Goal: Transaction & Acquisition: Purchase product/service

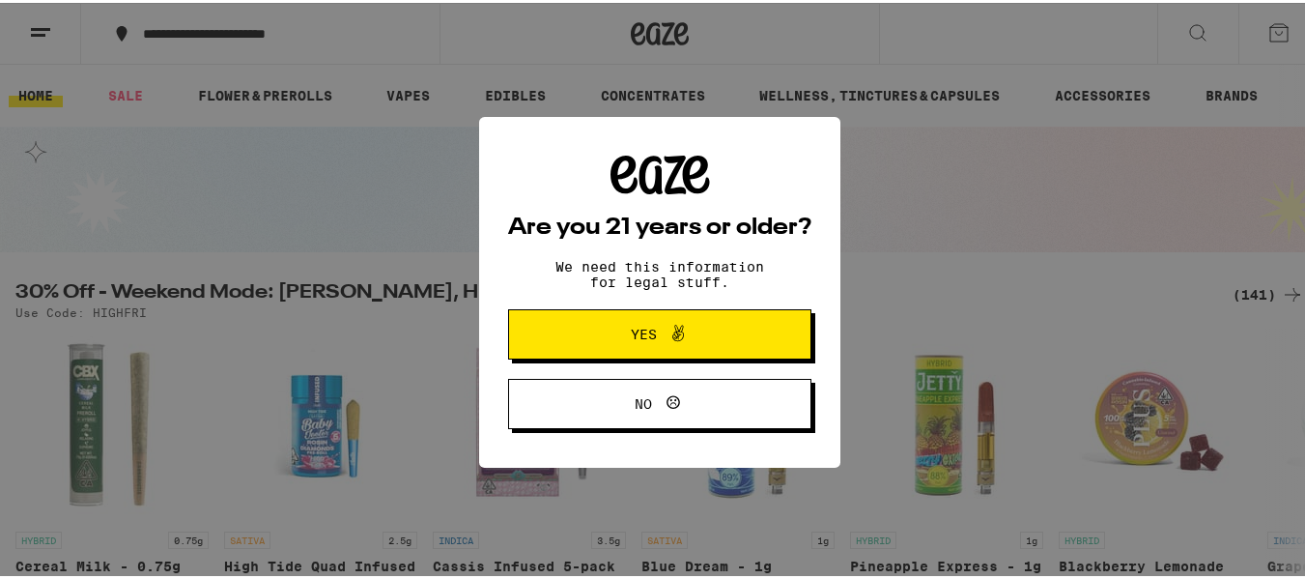
click at [674, 344] on span at bounding box center [677, 331] width 23 height 25
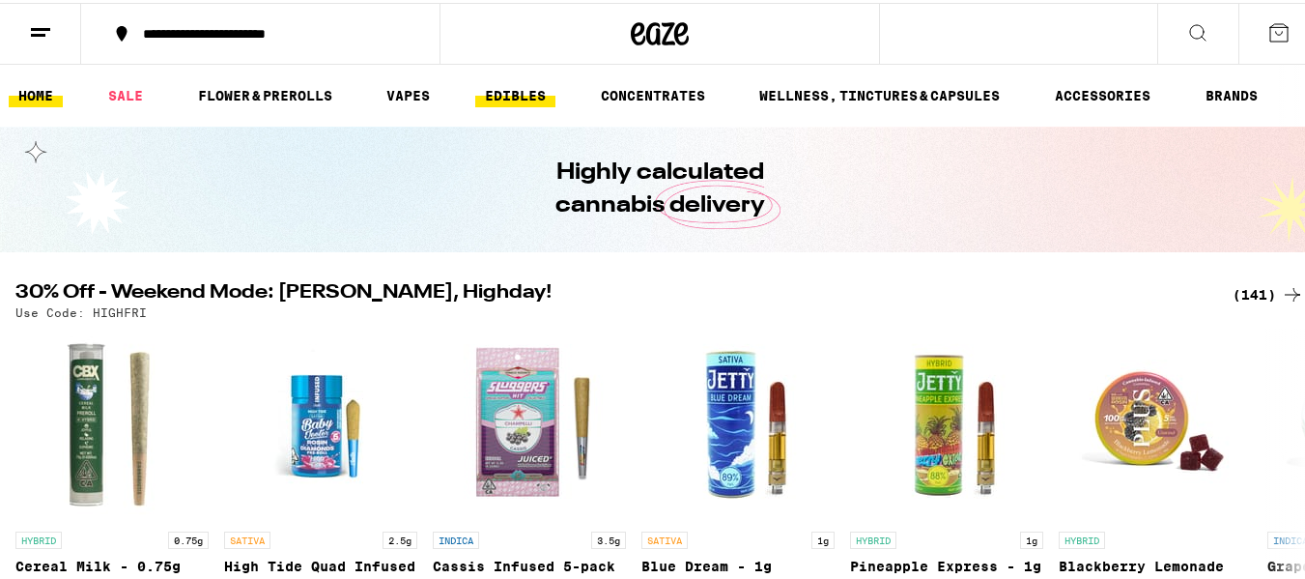
click at [503, 95] on link "EDIBLES" at bounding box center [515, 92] width 80 height 23
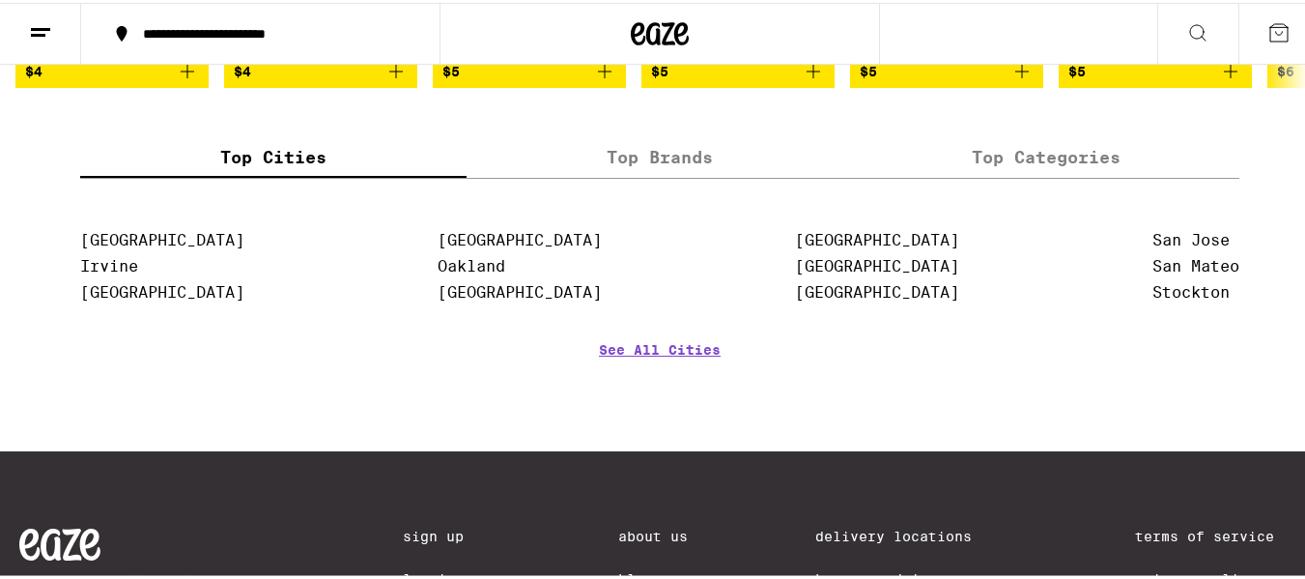
scroll to position [1436, 0]
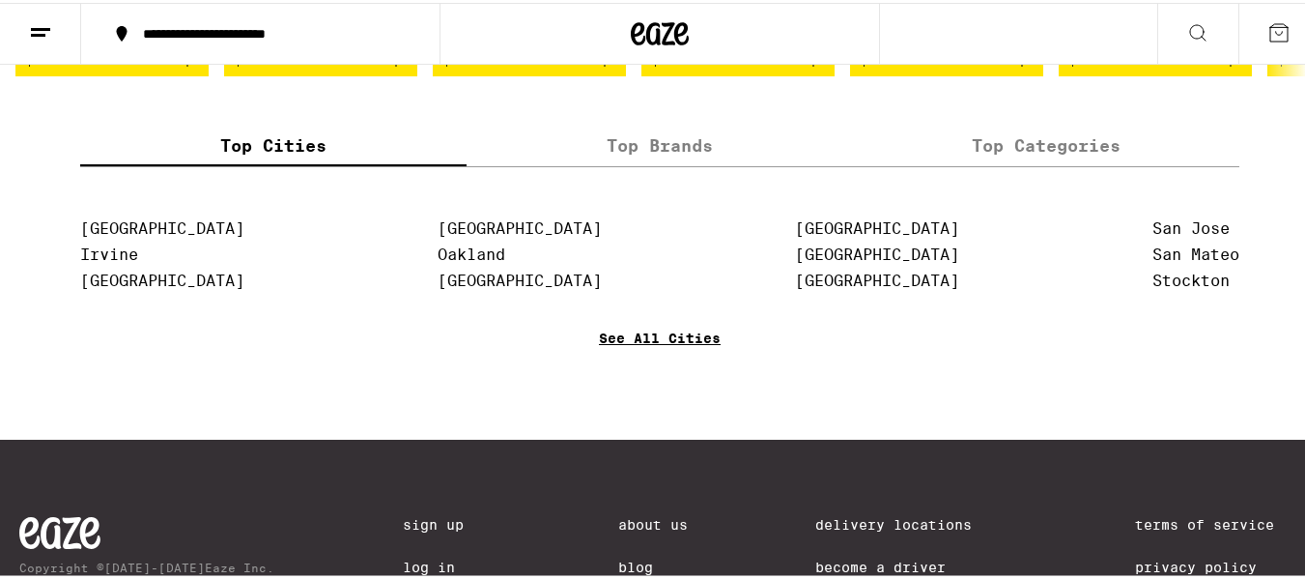
click at [659, 382] on link "See All Cities" at bounding box center [660, 362] width 122 height 71
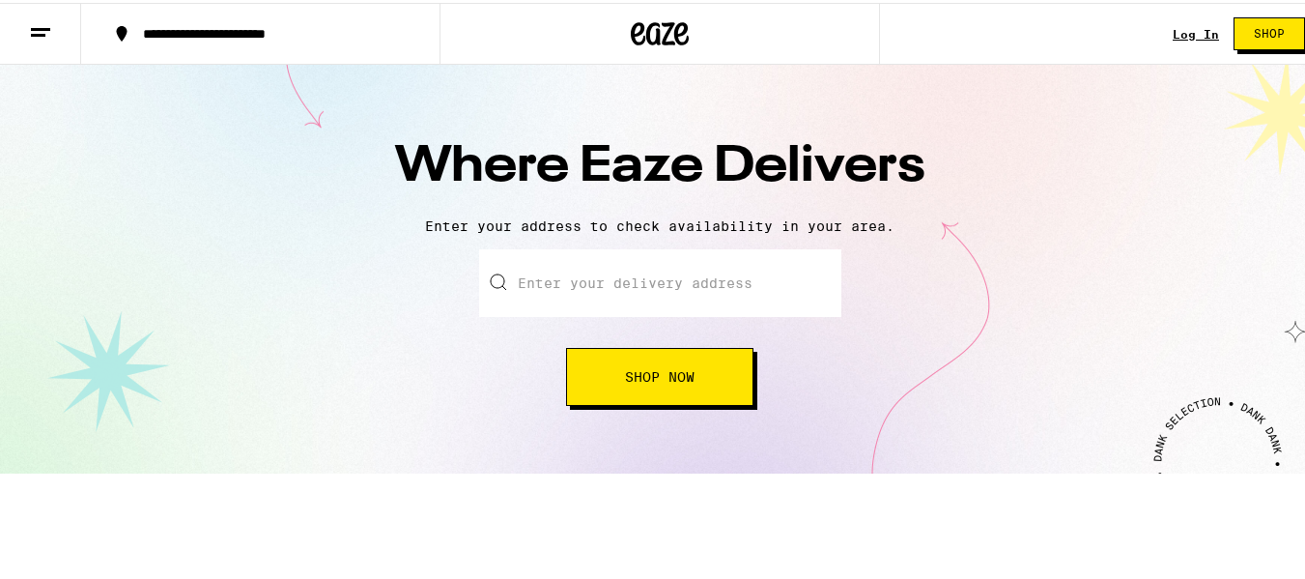
drag, startPoint x: 633, startPoint y: 286, endPoint x: 571, endPoint y: 284, distance: 61.8
click at [571, 284] on input "text" at bounding box center [660, 280] width 362 height 68
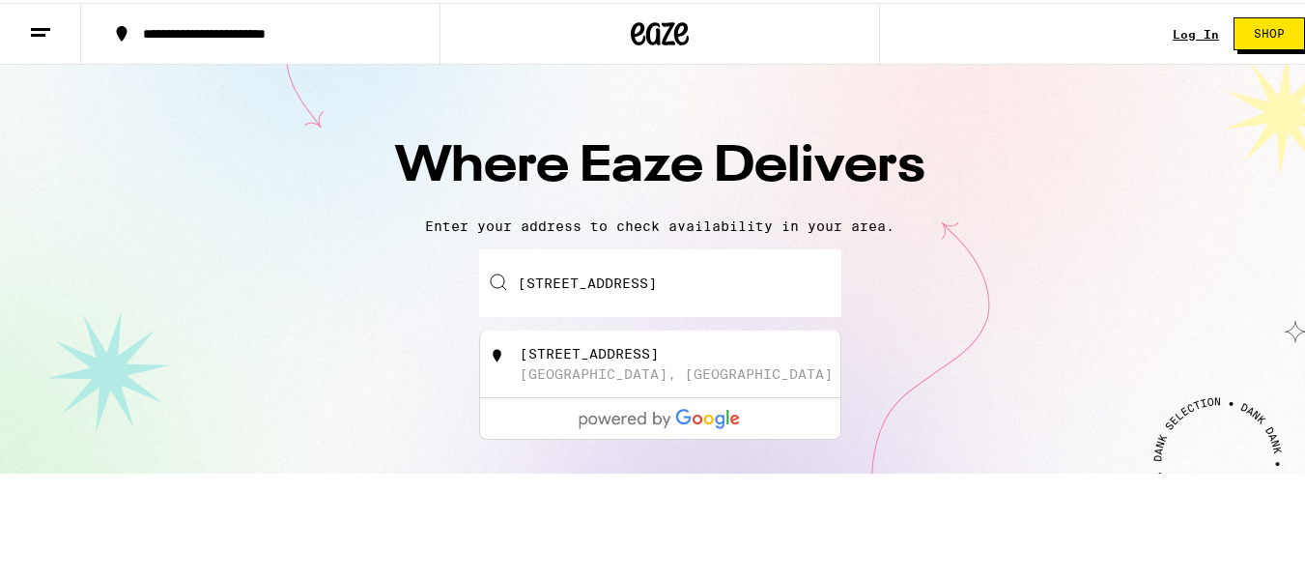
click at [640, 372] on div "[GEOGRAPHIC_DATA], [GEOGRAPHIC_DATA]" at bounding box center [676, 370] width 313 height 15
type input "[STREET_ADDRESS]"
